Goal: Navigation & Orientation: Find specific page/section

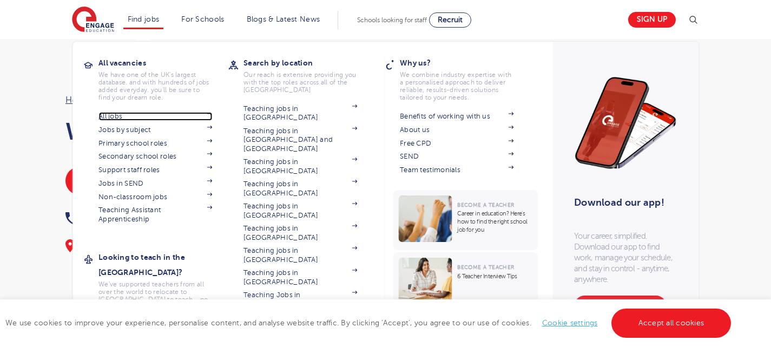
click at [121, 115] on link "All jobs" at bounding box center [155, 116] width 114 height 9
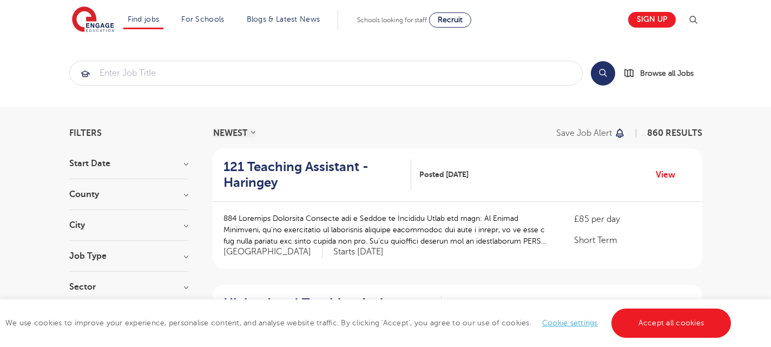
click at [184, 195] on h3 "County" at bounding box center [128, 194] width 119 height 9
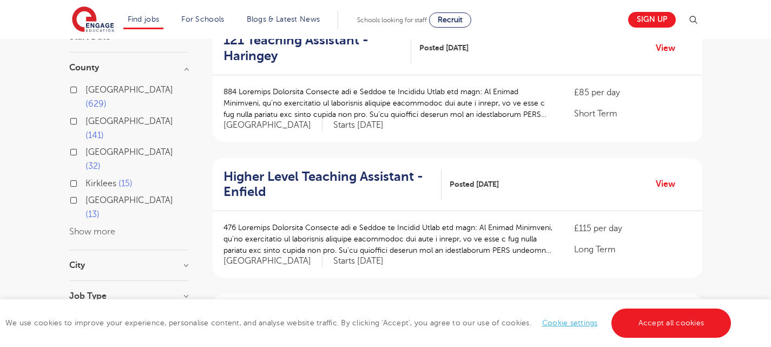
scroll to position [133, 0]
